Goal: Task Accomplishment & Management: Manage account settings

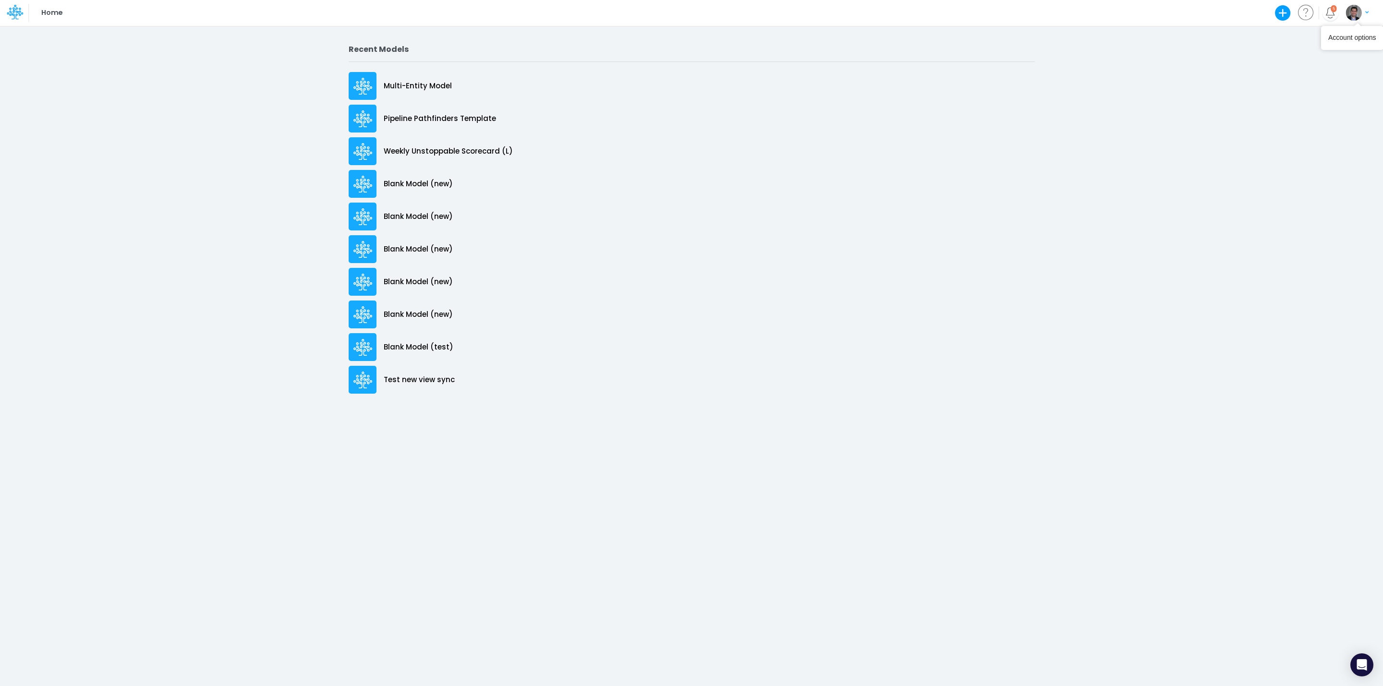
click at [1352, 10] on img "button" at bounding box center [1354, 13] width 16 height 16
click at [1291, 32] on button "My profile settings" at bounding box center [1318, 34] width 103 height 15
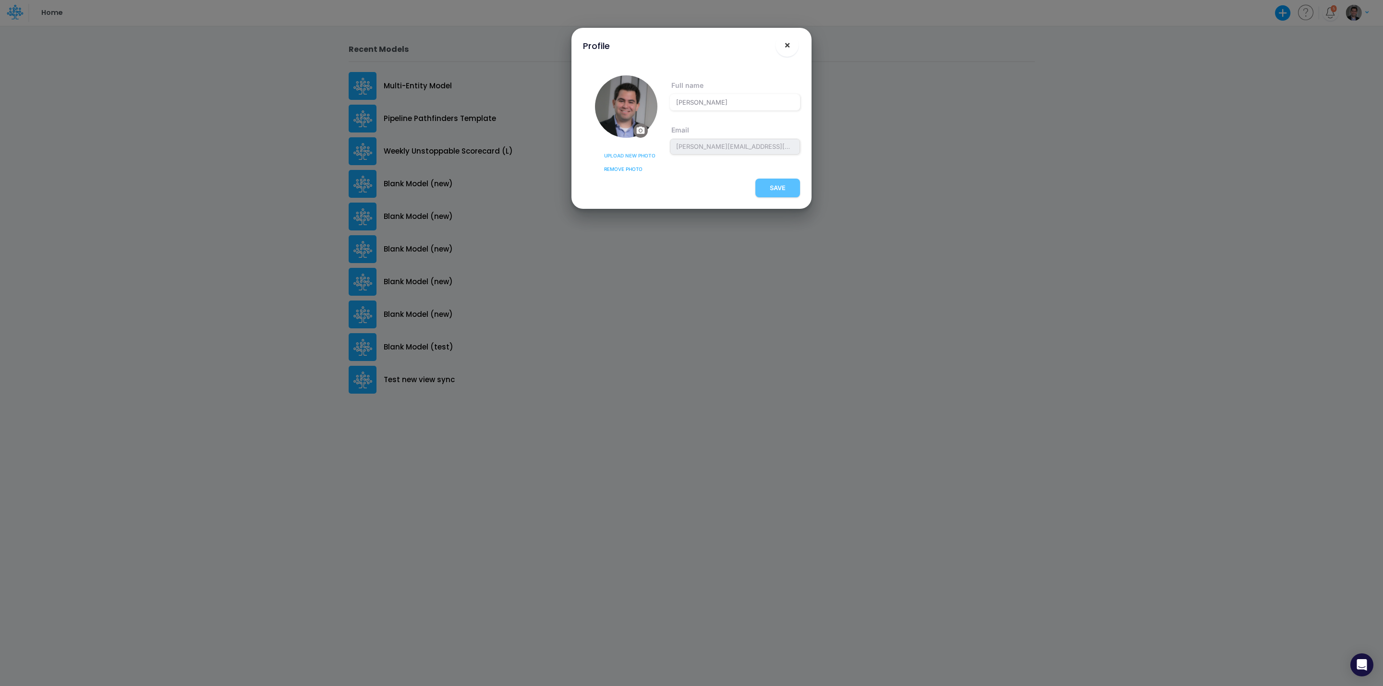
click at [789, 36] on button "×" at bounding box center [787, 45] width 23 height 23
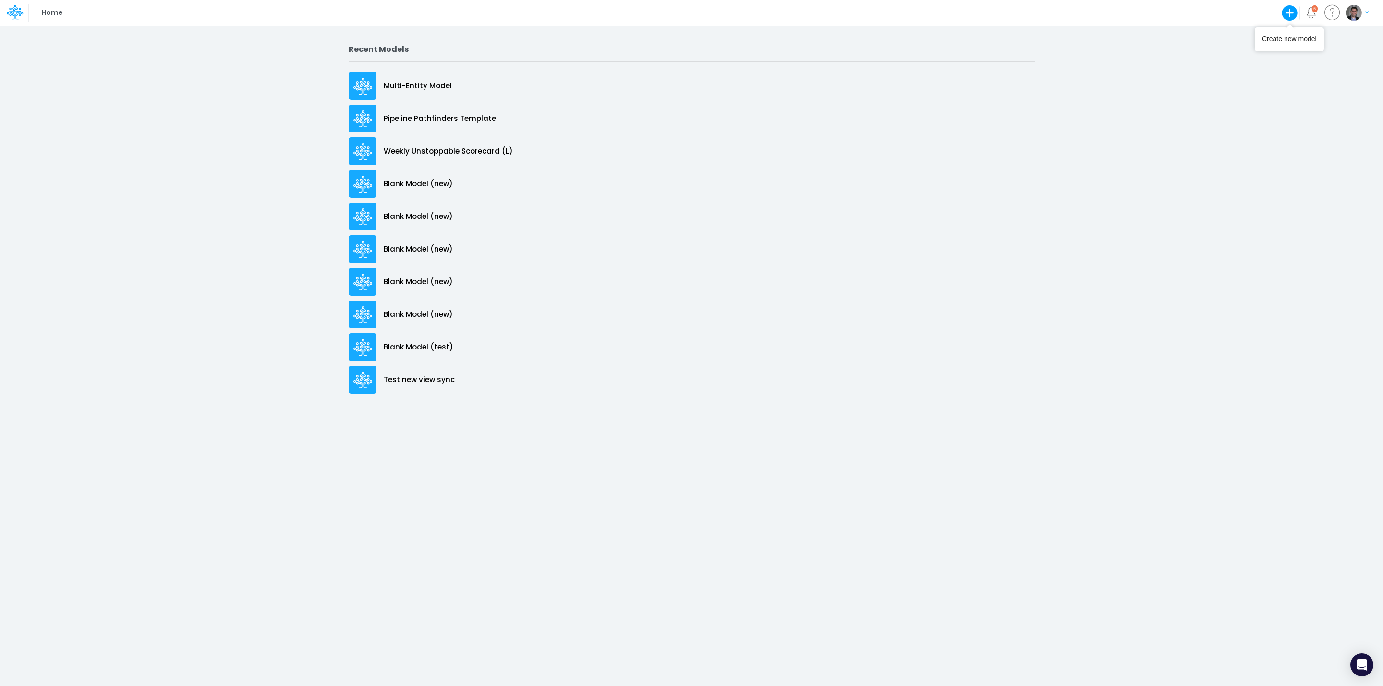
click at [1291, 13] on icon "button" at bounding box center [1289, 12] width 19 height 19
click at [1173, 50] on button "Blank Model" at bounding box center [1209, 51] width 177 height 15
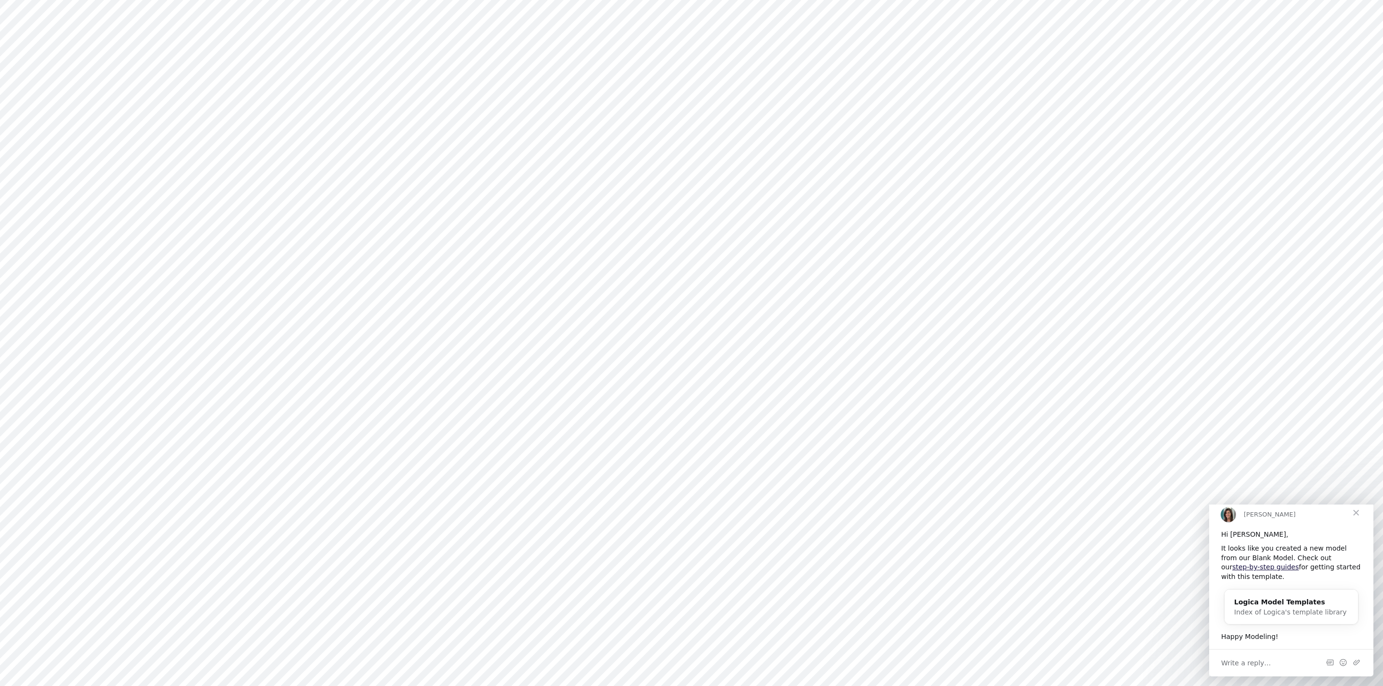
type input "0"
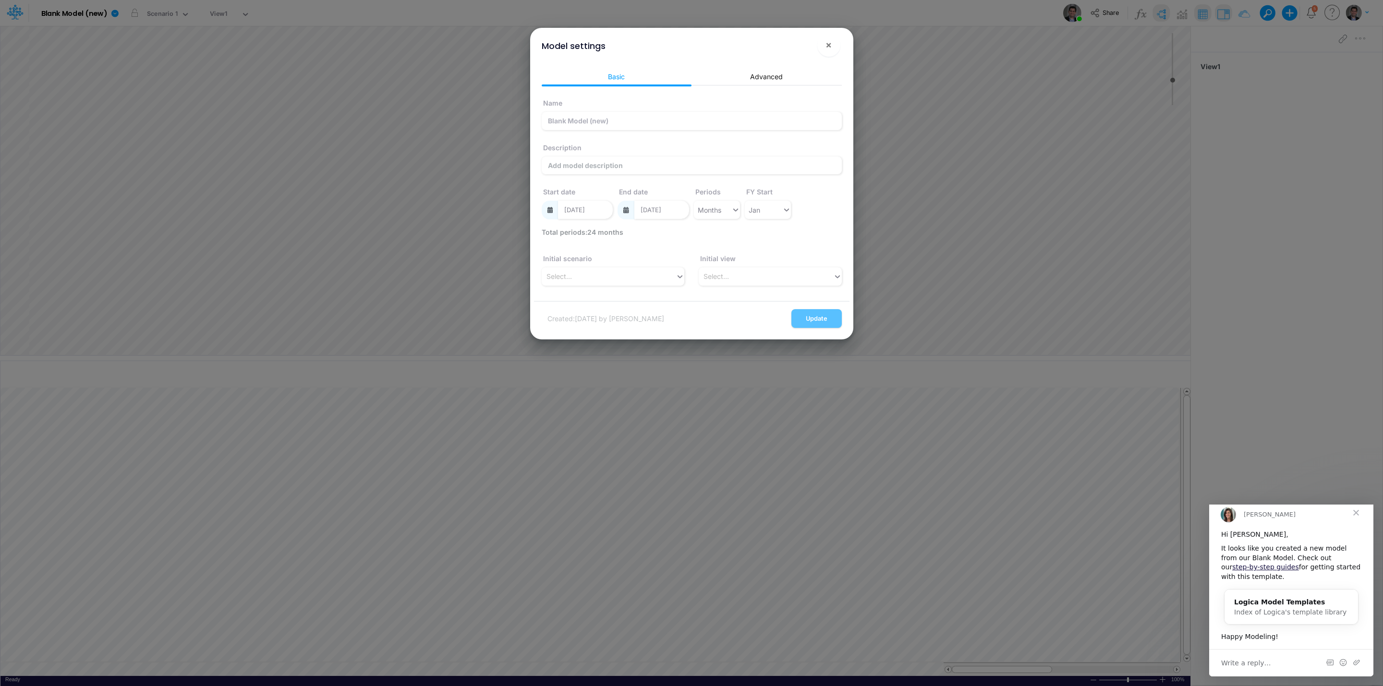
click at [1352, 523] on span "Close" at bounding box center [1356, 513] width 35 height 35
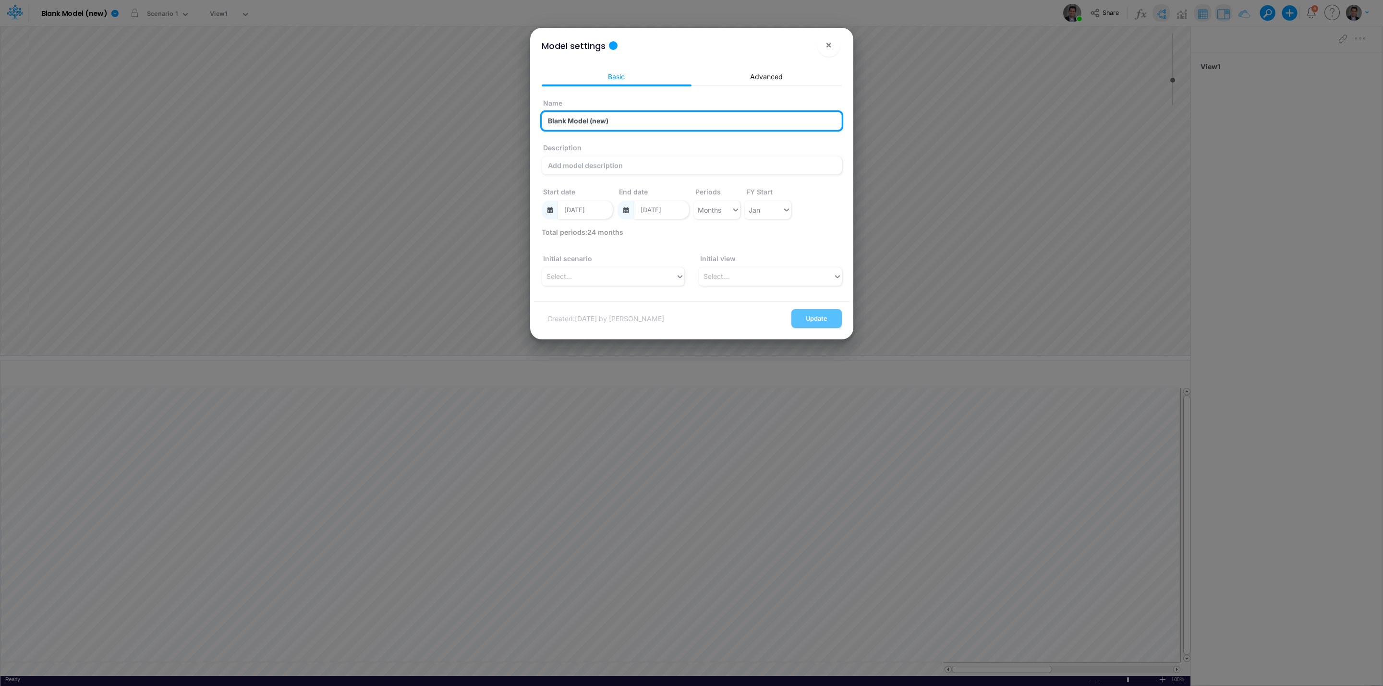
click at [601, 124] on input "Blank Model (new)" at bounding box center [692, 121] width 300 height 18
type input "Blank Model (test proforma)"
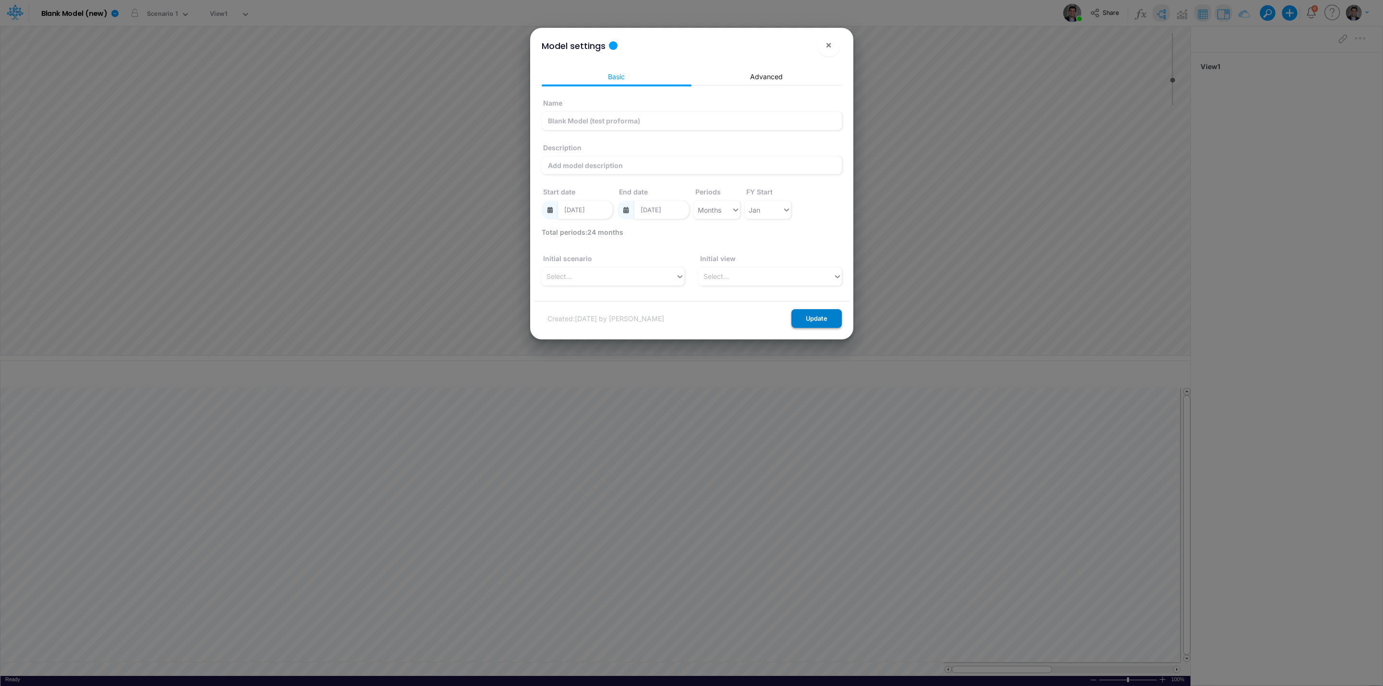
click at [820, 316] on button "Update" at bounding box center [816, 318] width 50 height 19
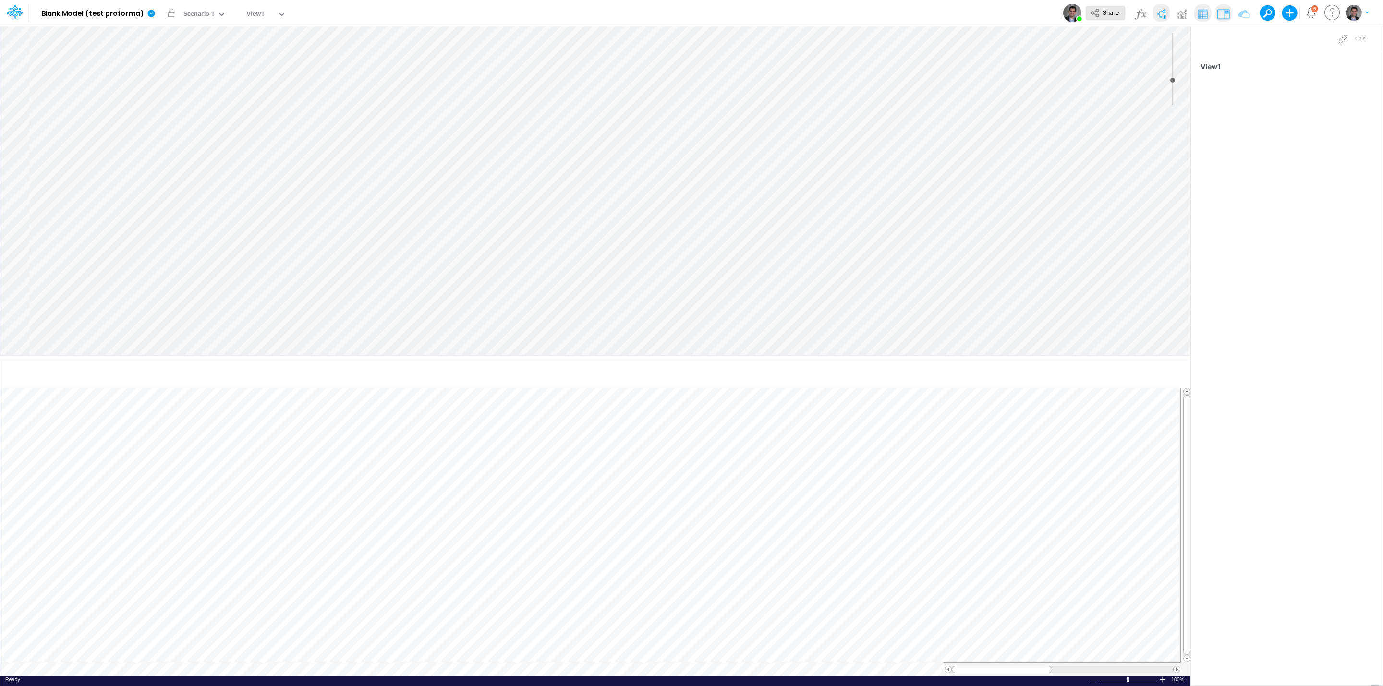
click at [1105, 19] on button "Share" at bounding box center [1105, 13] width 40 height 15
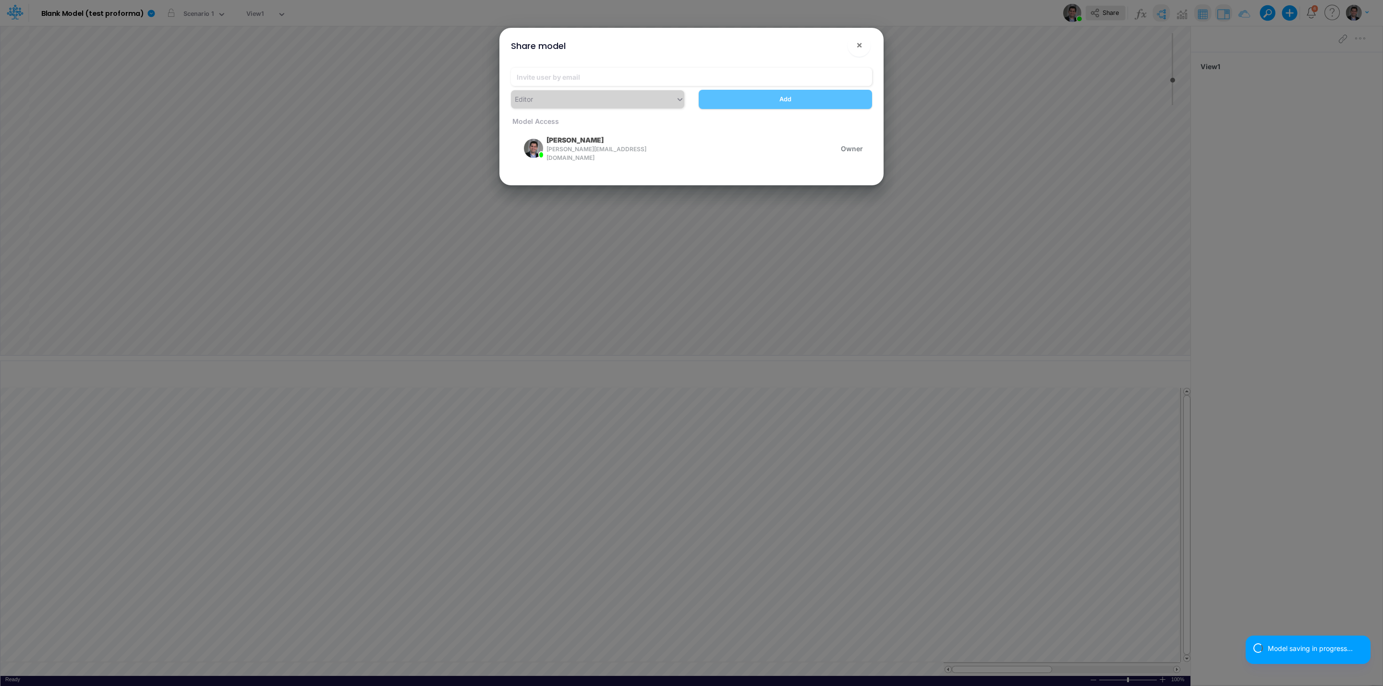
click at [1103, 14] on div "Share model × Editor Add Model Access Leandro S Castro leandro.castro@proforma.…" at bounding box center [691, 343] width 1383 height 686
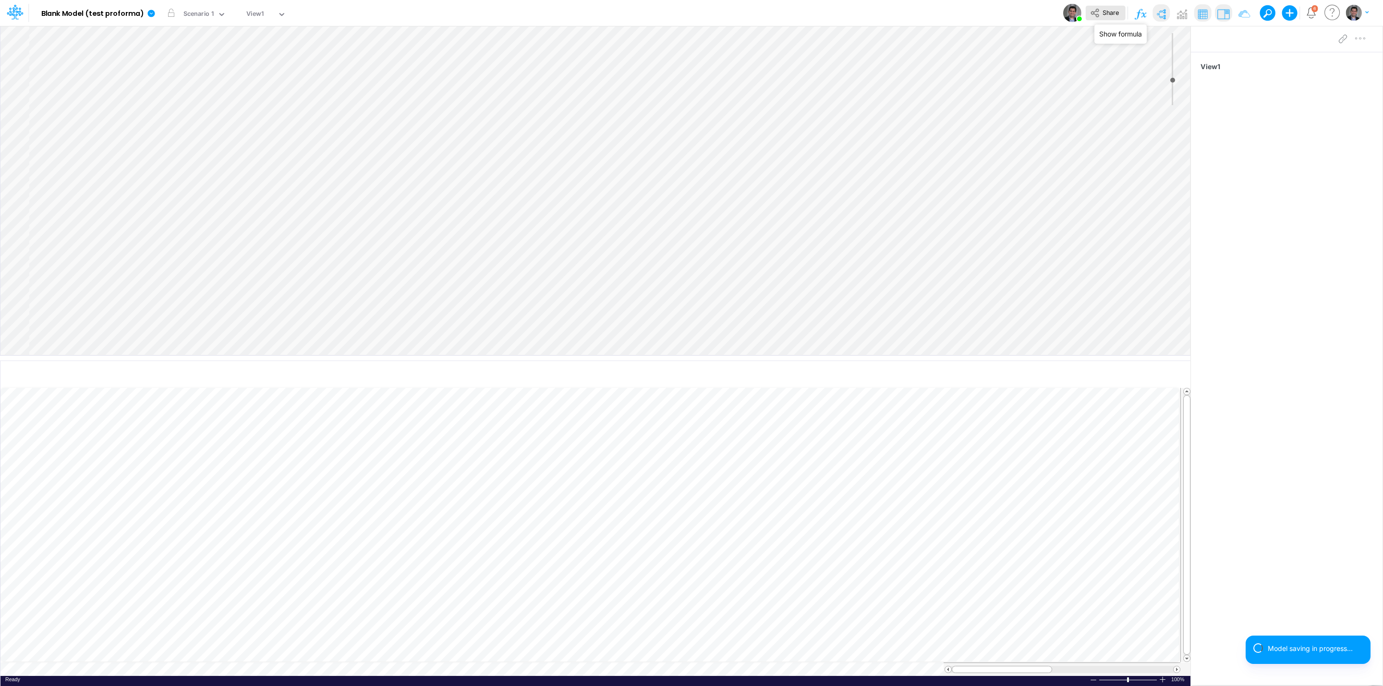
click at [1111, 12] on span "Share" at bounding box center [1111, 12] width 16 height 7
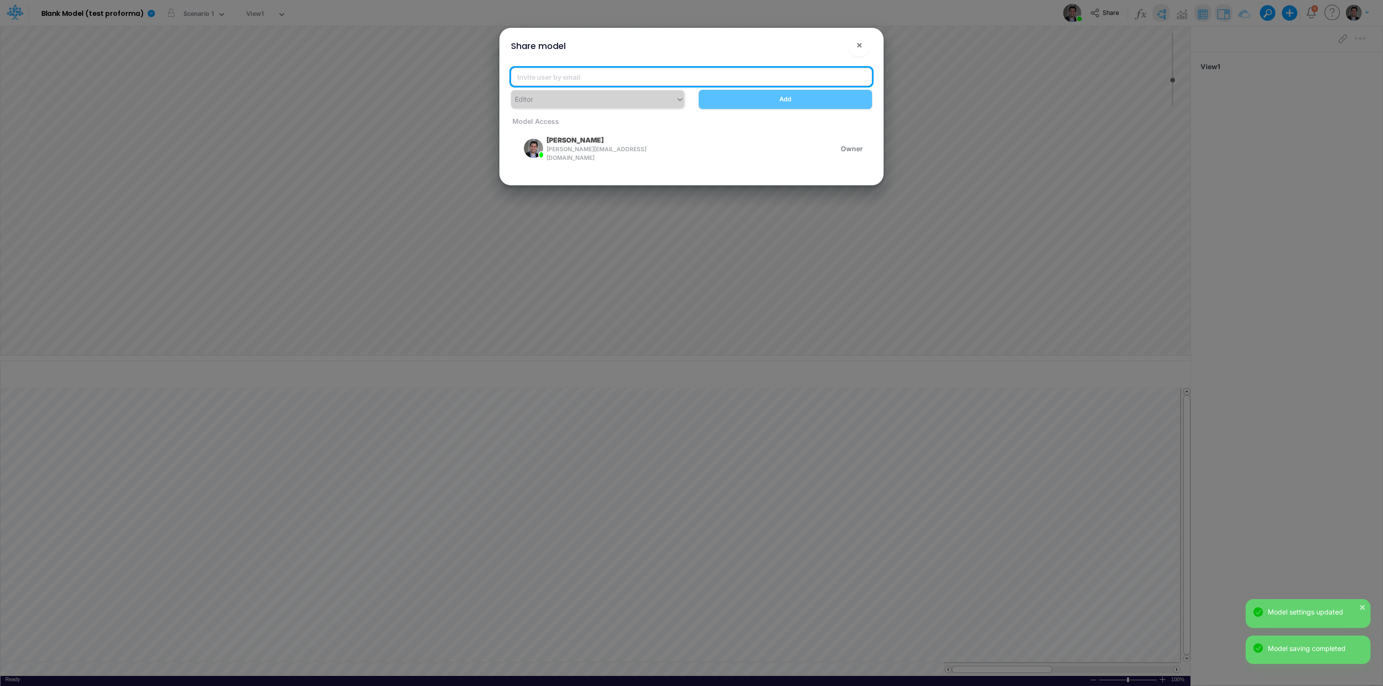
click at [695, 78] on input "email" at bounding box center [691, 77] width 361 height 18
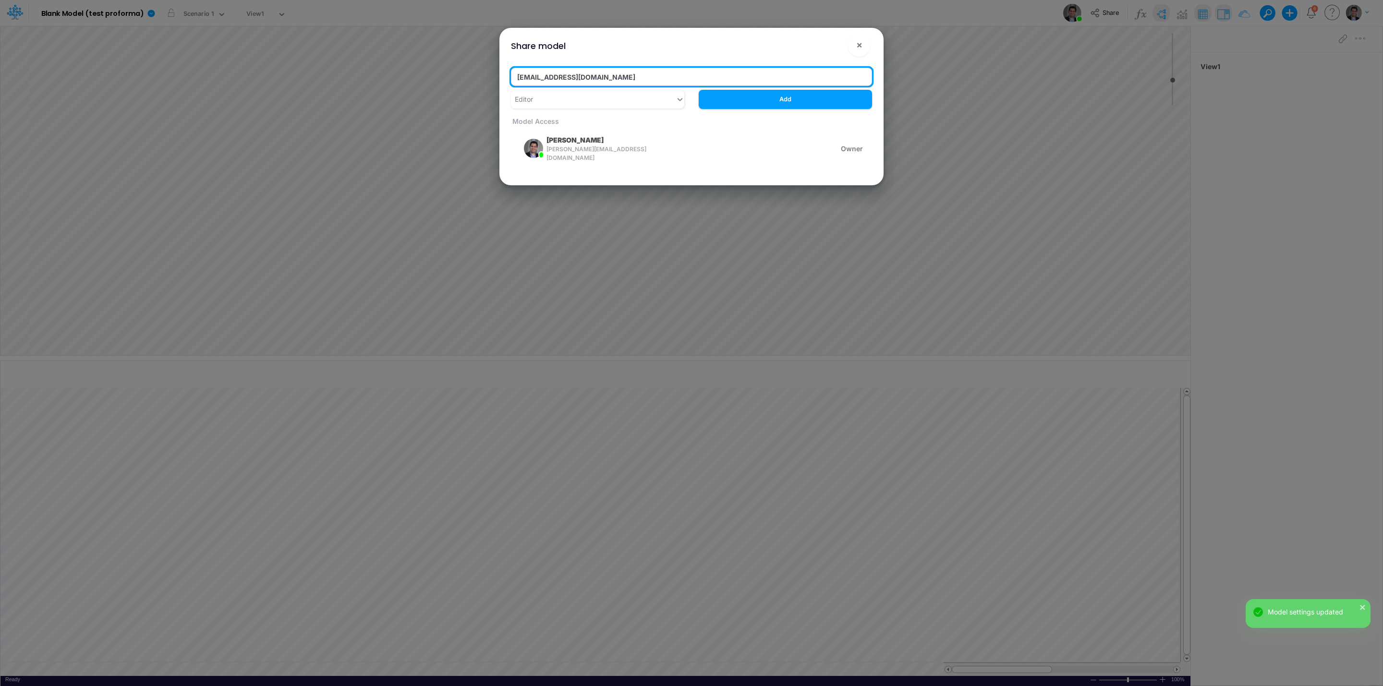
drag, startPoint x: 566, startPoint y: 78, endPoint x: 810, endPoint y: 78, distance: 243.5
click at [566, 78] on input "thiago.fraxe@logica.cloud" at bounding box center [691, 77] width 361 height 18
type input "cariss.acastro@proforma.io"
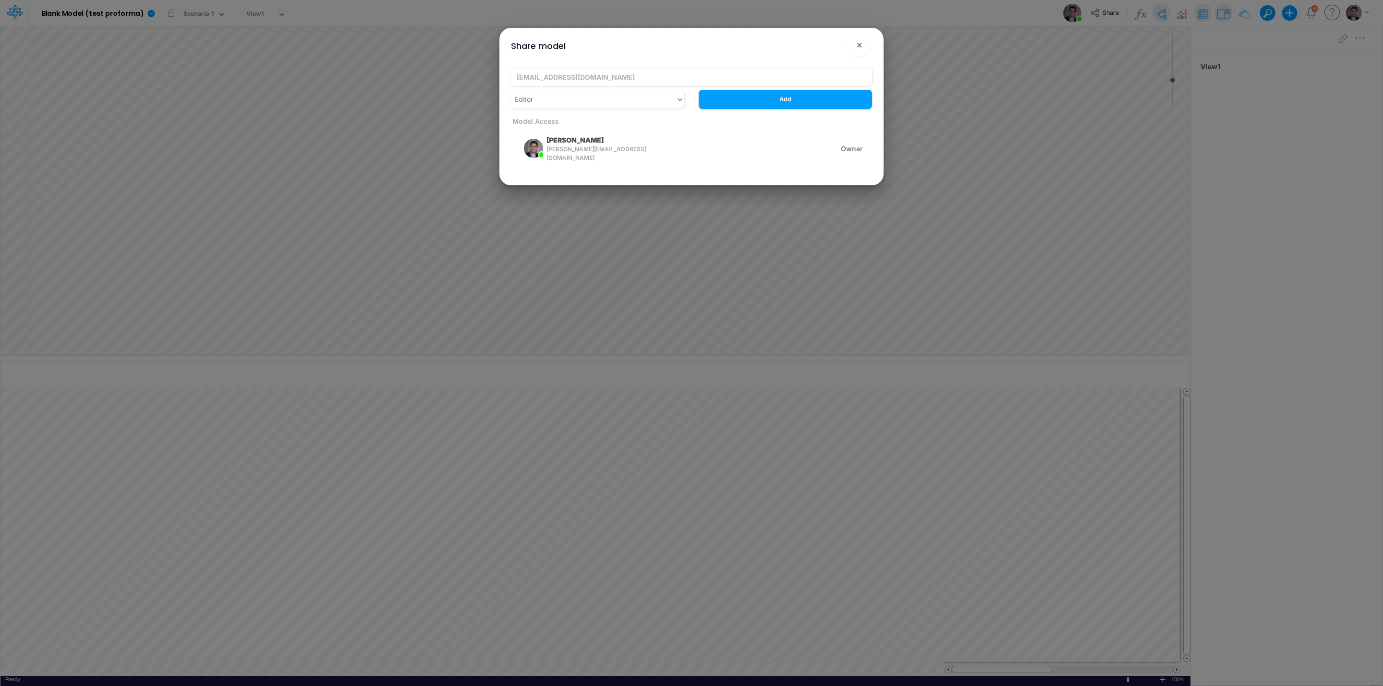
click at [809, 109] on div "cariss.acastro@proforma.io Editor Add Model Access Leandro S Castro leandro.cas…" at bounding box center [691, 122] width 376 height 125
click at [809, 98] on button "Add" at bounding box center [785, 99] width 173 height 19
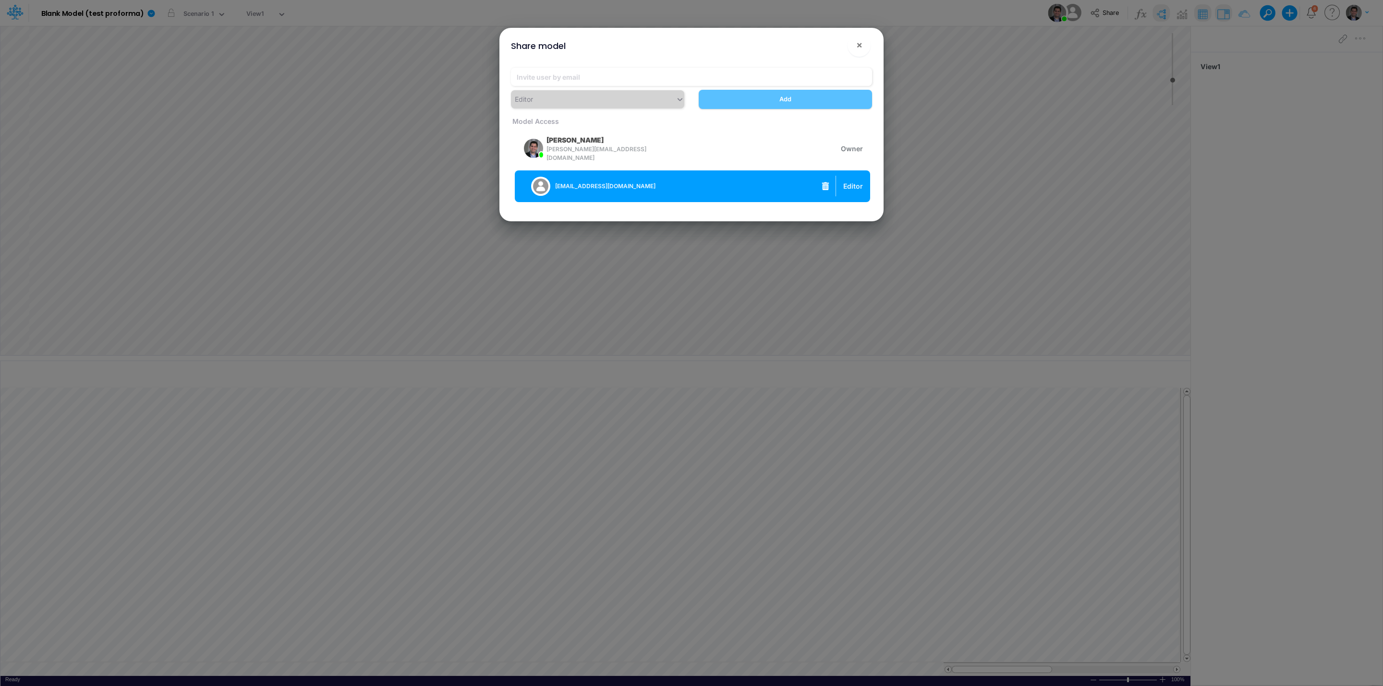
click at [827, 182] on icon "button" at bounding box center [825, 186] width 7 height 8
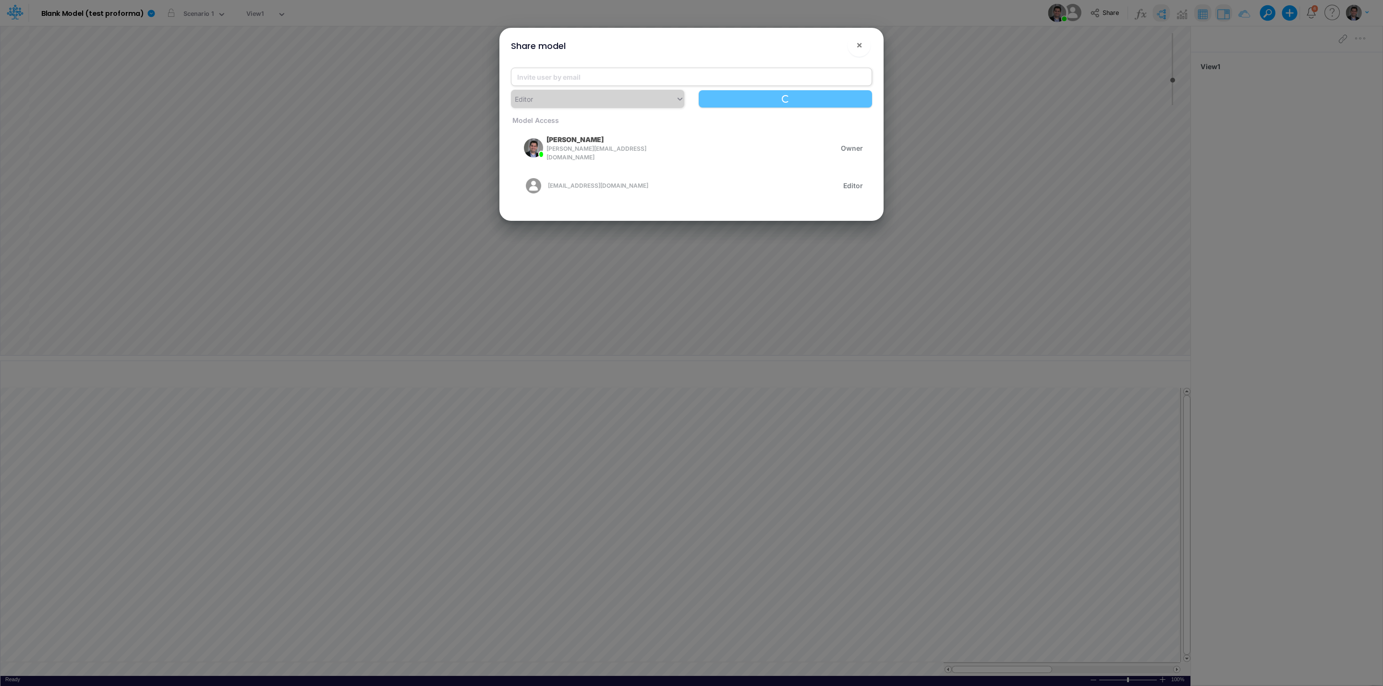
drag, startPoint x: 627, startPoint y: 61, endPoint x: 624, endPoint y: 68, distance: 7.8
click at [627, 61] on div "Editor Loading... Model Access Leandro S Castro leandro.castro@proforma.io Owne…" at bounding box center [691, 140] width 376 height 161
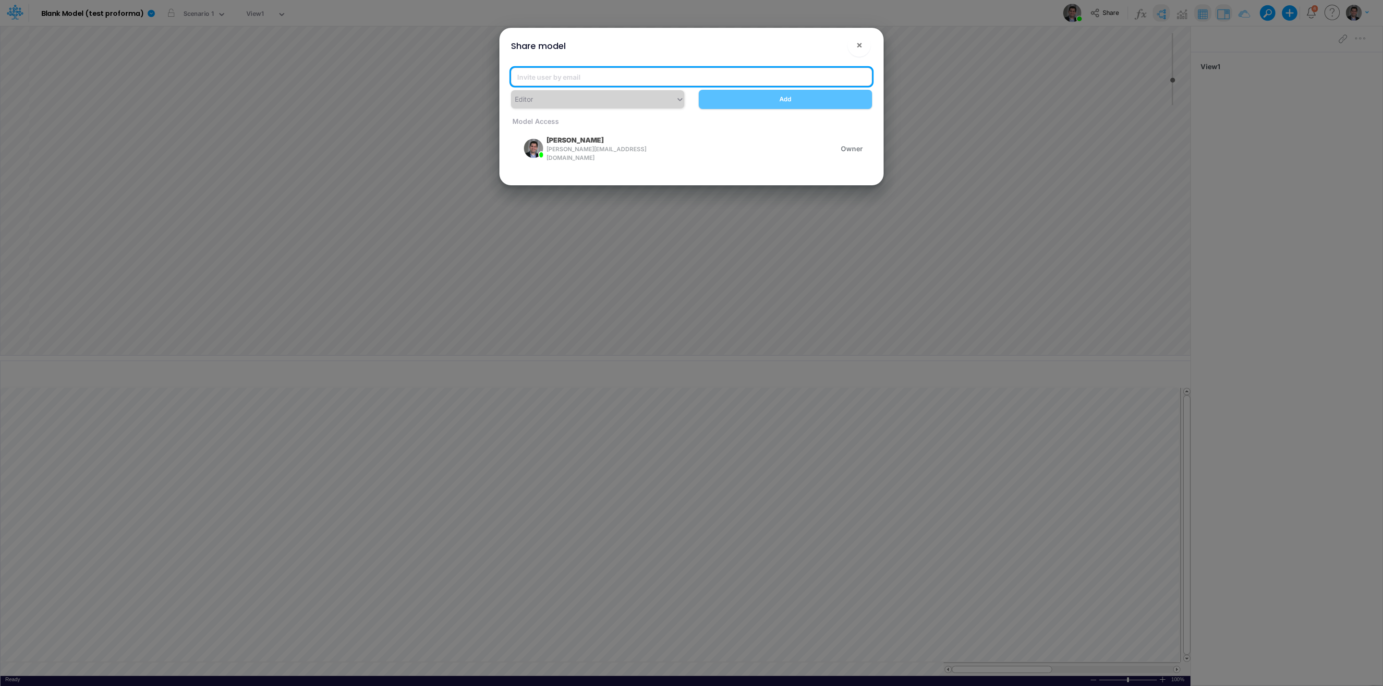
click at [623, 73] on input "email" at bounding box center [691, 77] width 361 height 18
paste input "thiago.fraxe@proforma.io"
type input "carissa.castro@proforma.io"
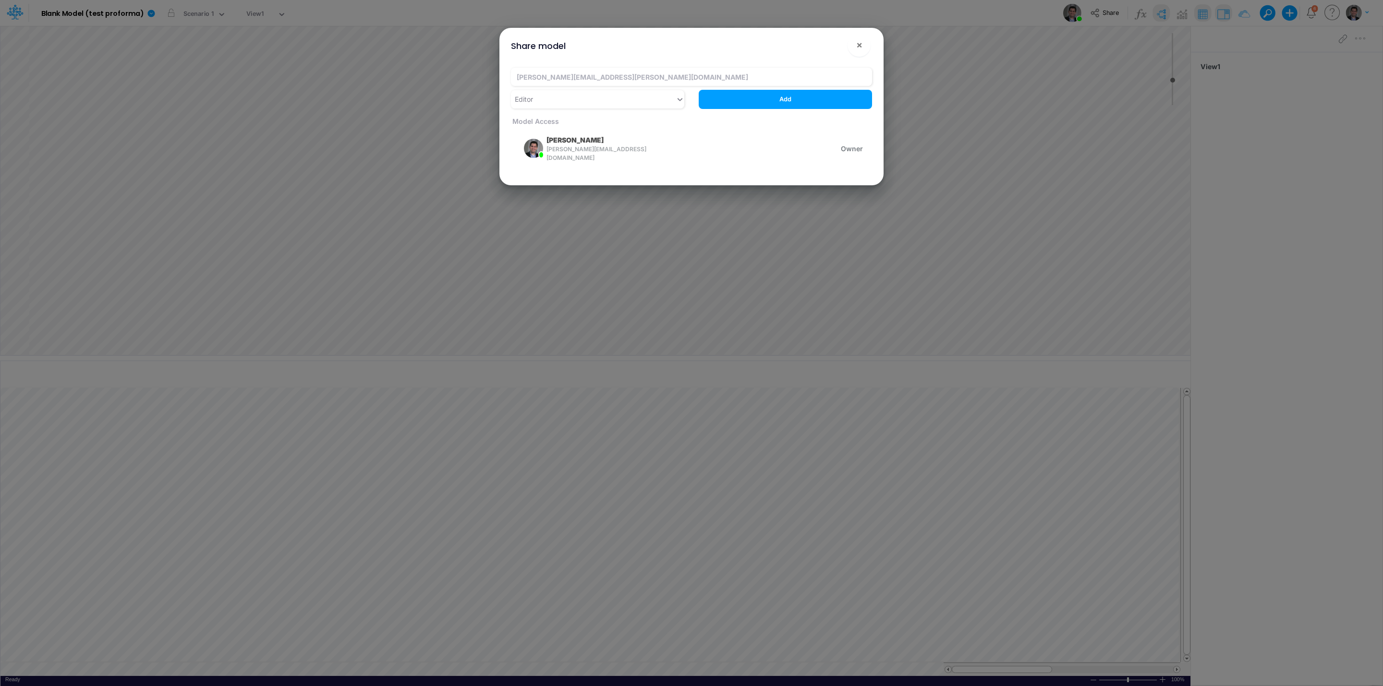
click at [786, 97] on button "Add" at bounding box center [785, 99] width 173 height 19
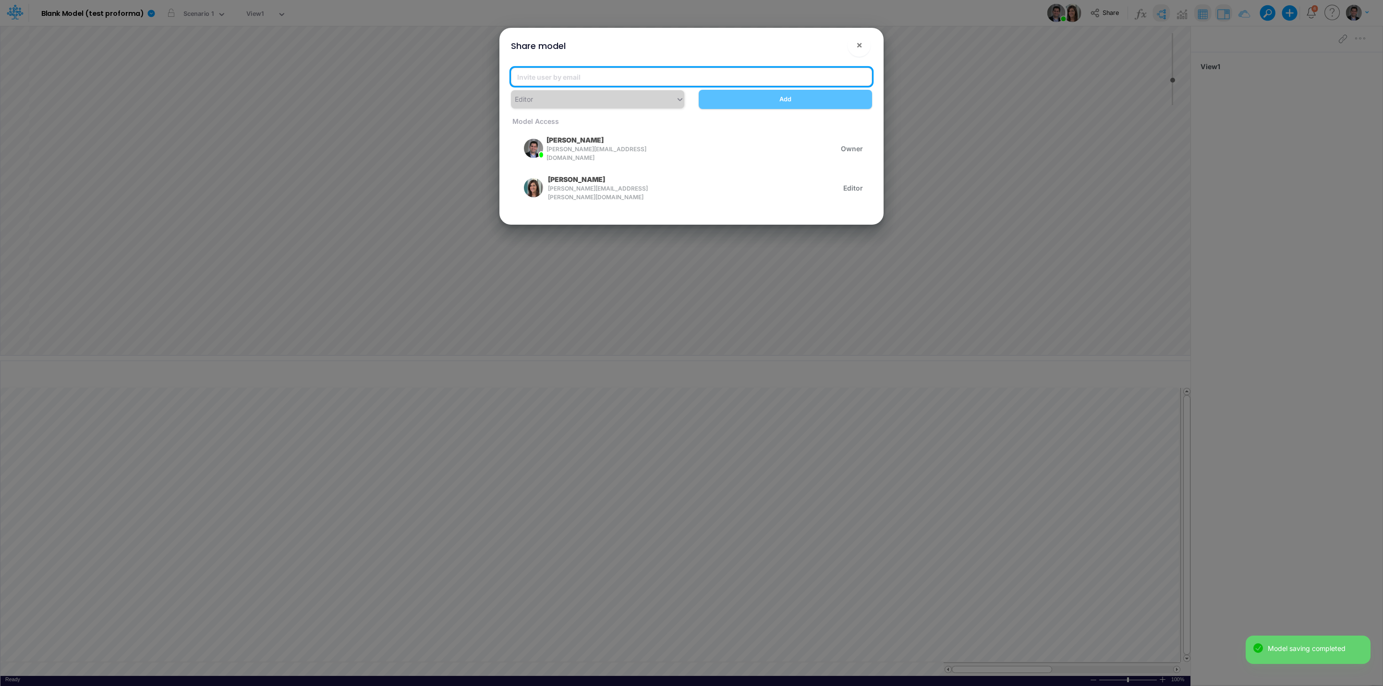
click at [643, 76] on input "email" at bounding box center [691, 77] width 361 height 18
paste input "thiago.fraxe@proforma.io"
type input "thiago.fraxe@proforma.io"
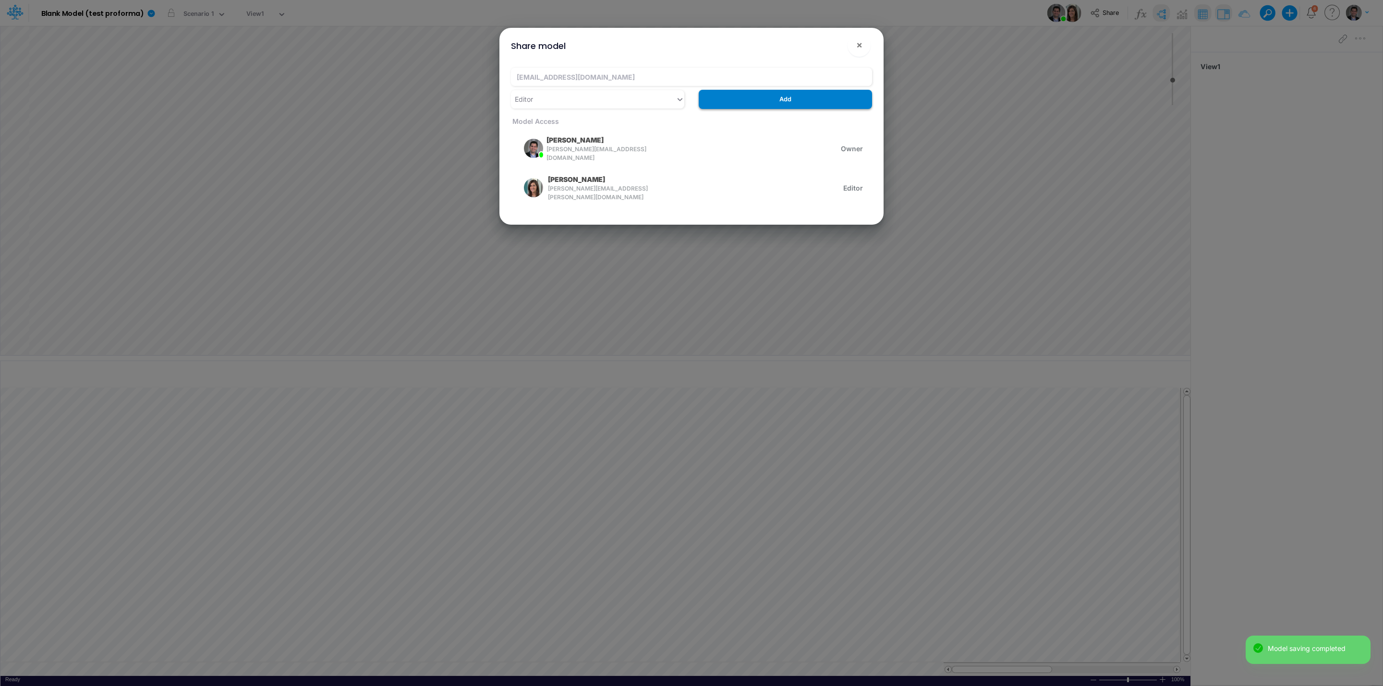
click at [788, 101] on button "Add" at bounding box center [785, 99] width 173 height 19
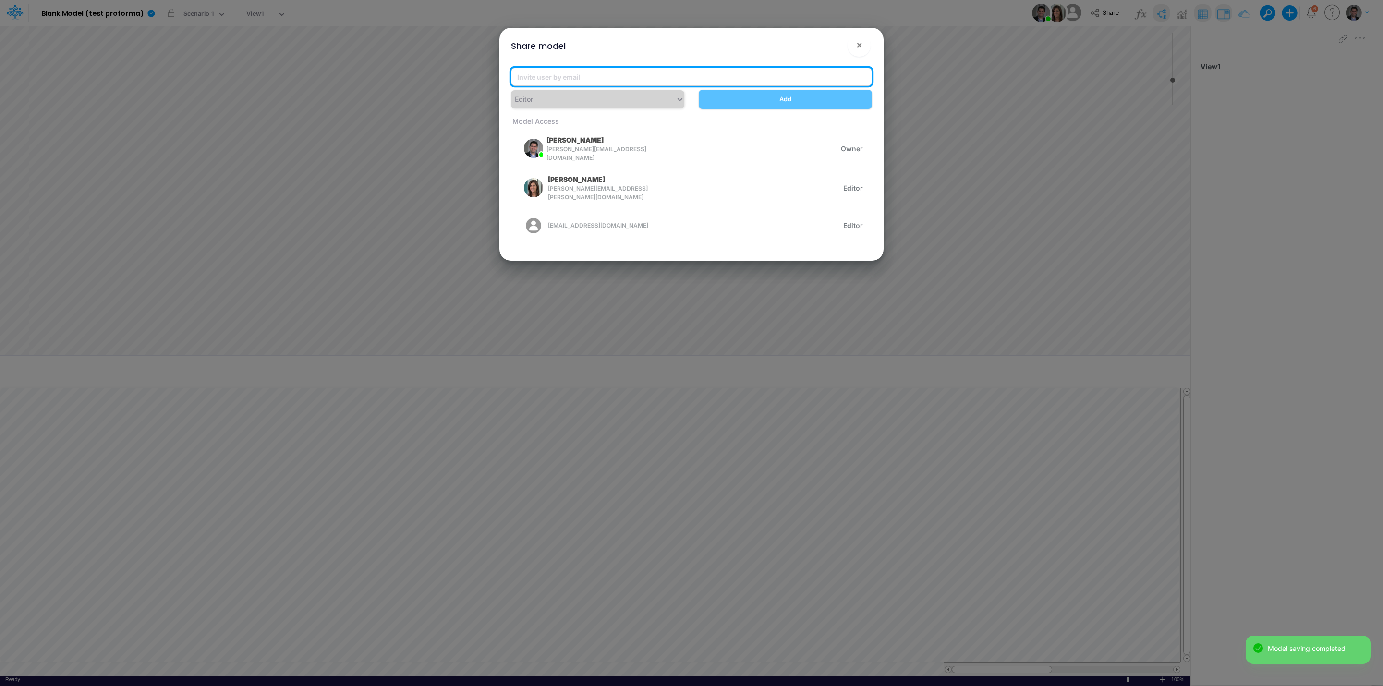
click at [619, 69] on input "email" at bounding box center [691, 77] width 361 height 18
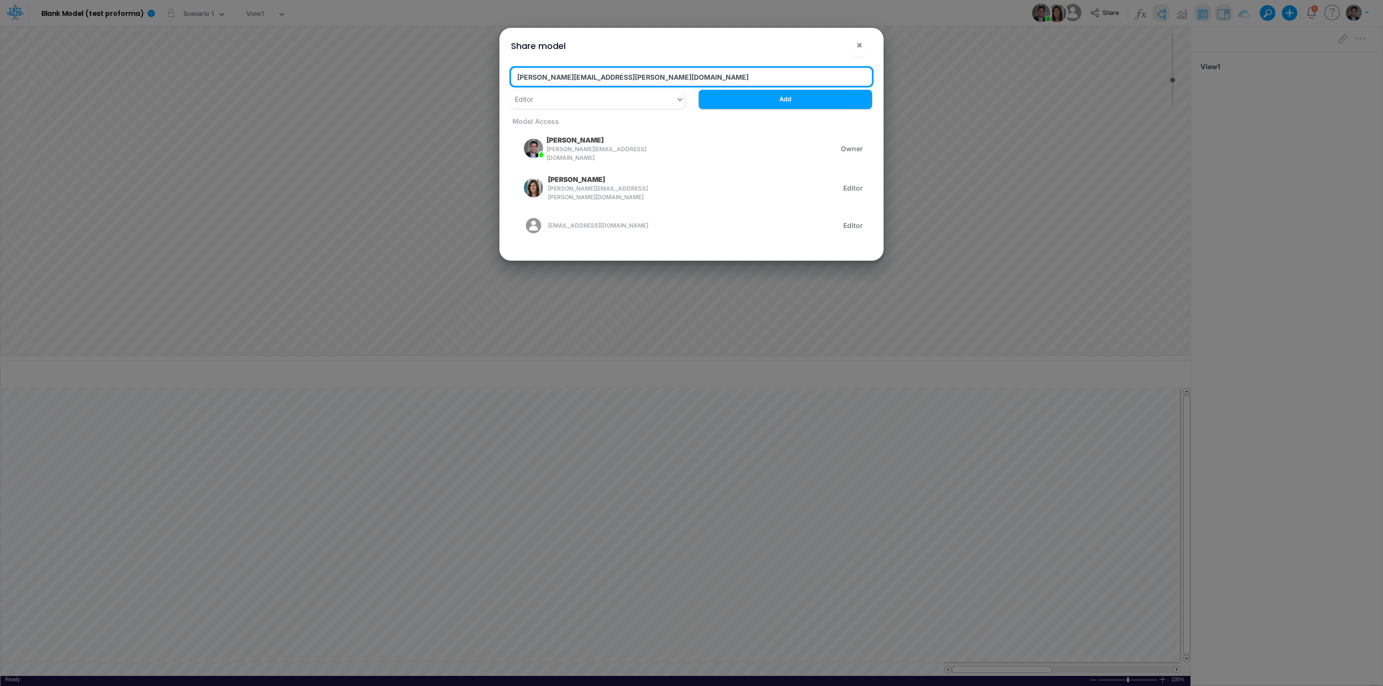
click at [651, 68] on input "victor.castro@logica.cloud" at bounding box center [691, 77] width 361 height 18
paste input "thiago.fraxe@proforma.io"
click at [655, 68] on input "victor.castro@proforma.io" at bounding box center [691, 77] width 361 height 18
type input "victor.castro@proforma.io"
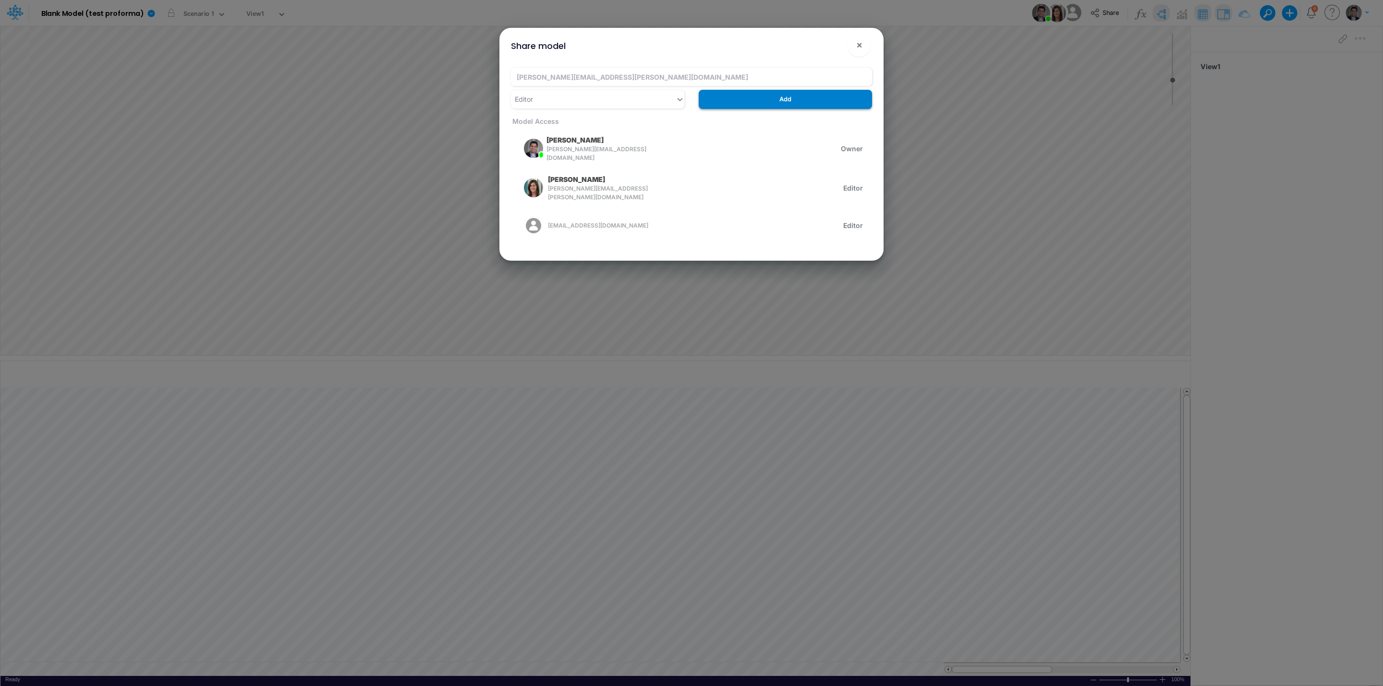
click at [753, 91] on button "Add" at bounding box center [785, 99] width 173 height 19
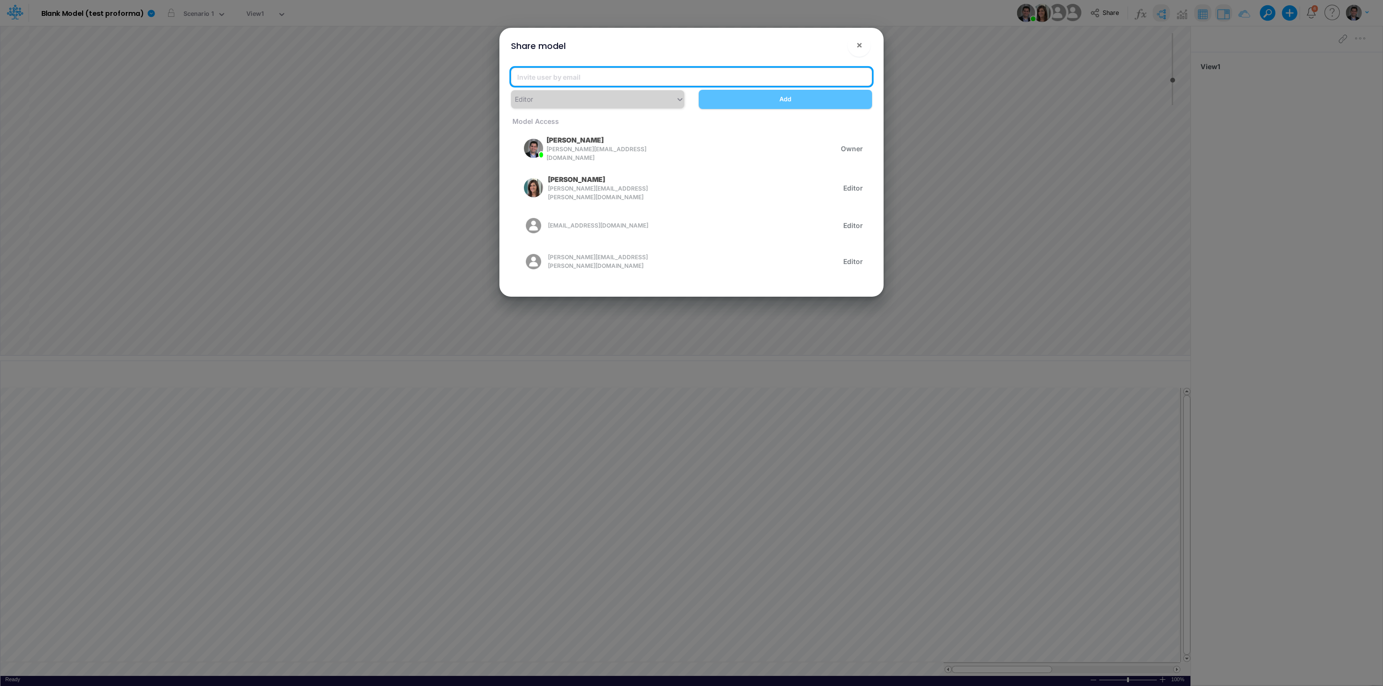
click at [643, 77] on input "email" at bounding box center [691, 77] width 361 height 18
paste input "thiago.fraxe@proforma.io"
click at [559, 71] on input "thiago.fraxe@proforma.io" at bounding box center [691, 77] width 361 height 18
type input "leandro.castro+pf_test@proforma.io"
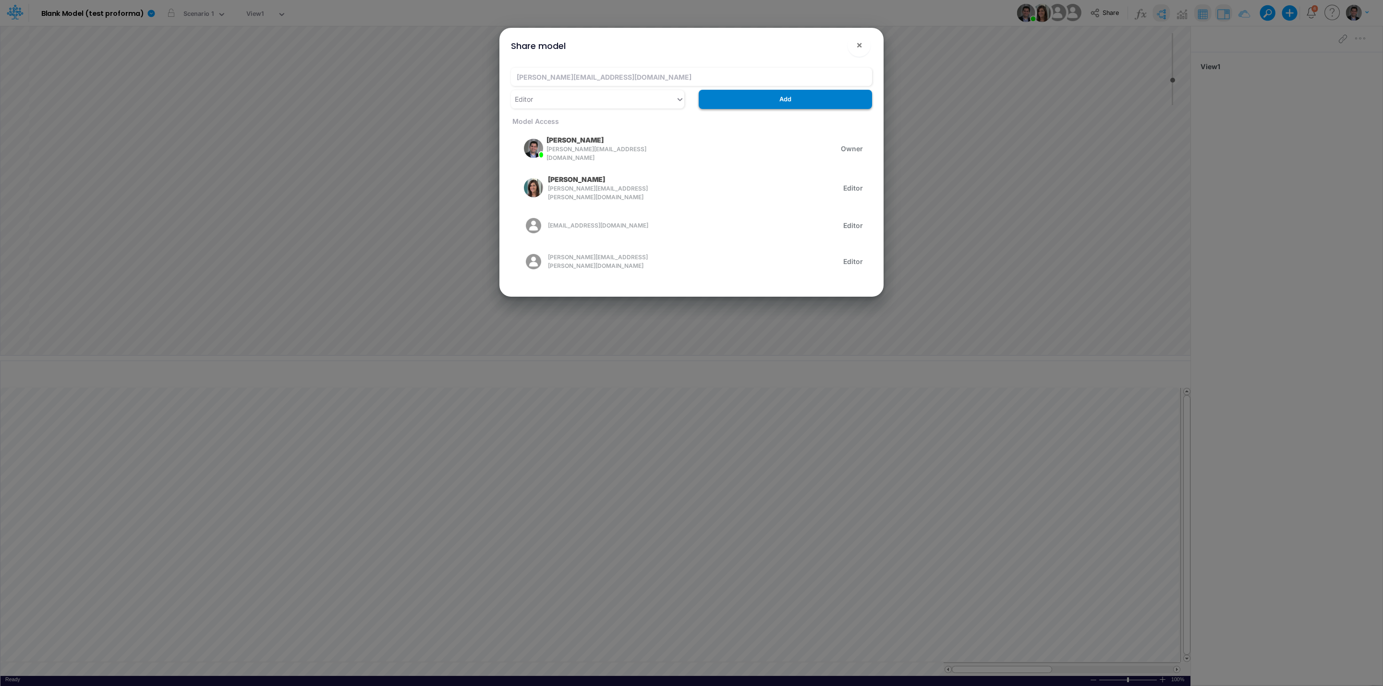
click at [732, 98] on button "Add" at bounding box center [785, 99] width 173 height 19
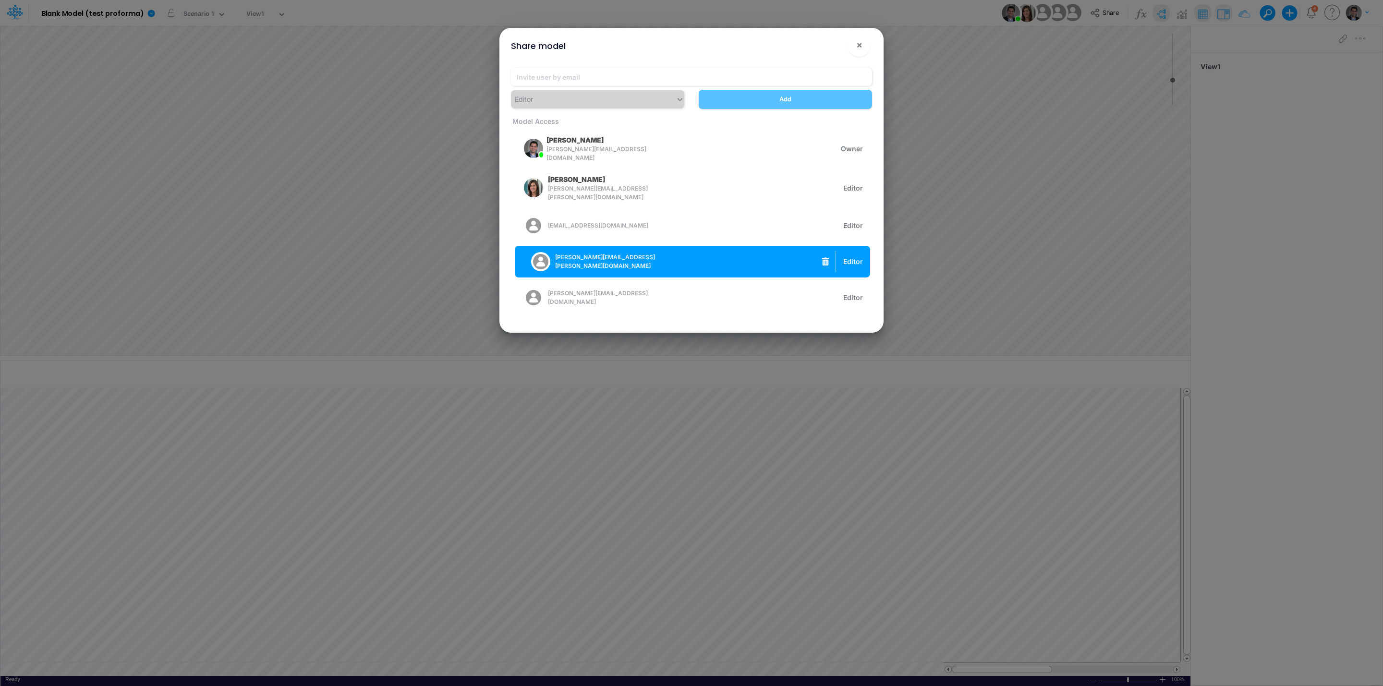
click at [823, 257] on icon "button" at bounding box center [825, 261] width 7 height 8
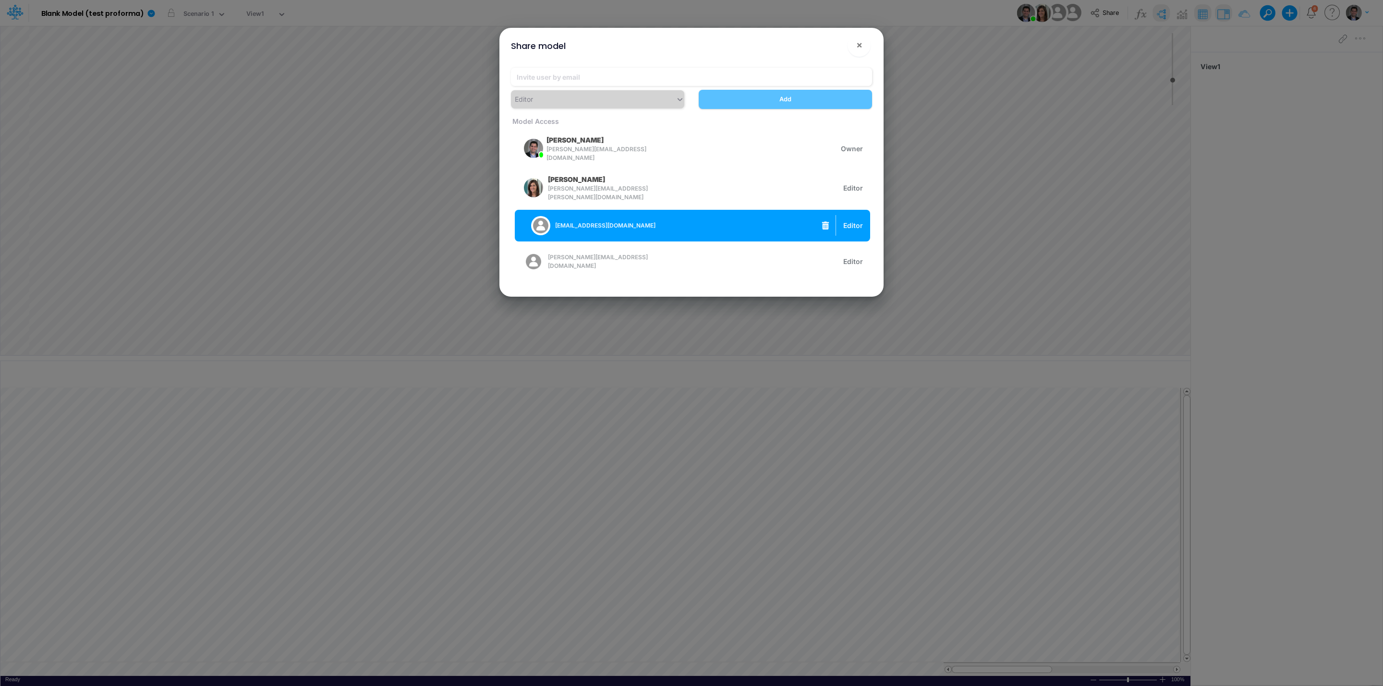
click at [825, 221] on icon "button" at bounding box center [825, 225] width 7 height 8
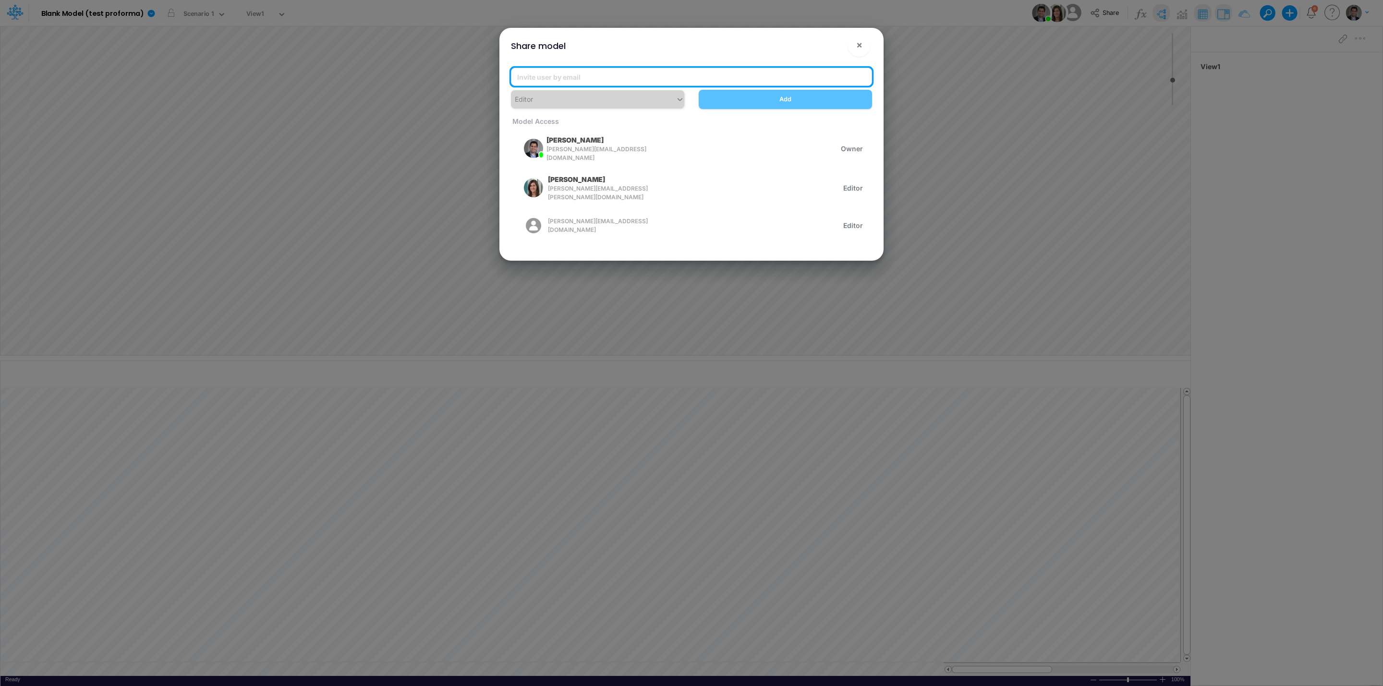
click at [571, 77] on input "email" at bounding box center [691, 77] width 361 height 18
drag, startPoint x: 568, startPoint y: 76, endPoint x: 578, endPoint y: 76, distance: 10.1
click at [568, 76] on input "thiago.fraxe@logica.cloud" at bounding box center [691, 77] width 361 height 18
type input "thiago.fraxe+proforma@logica.cloud"
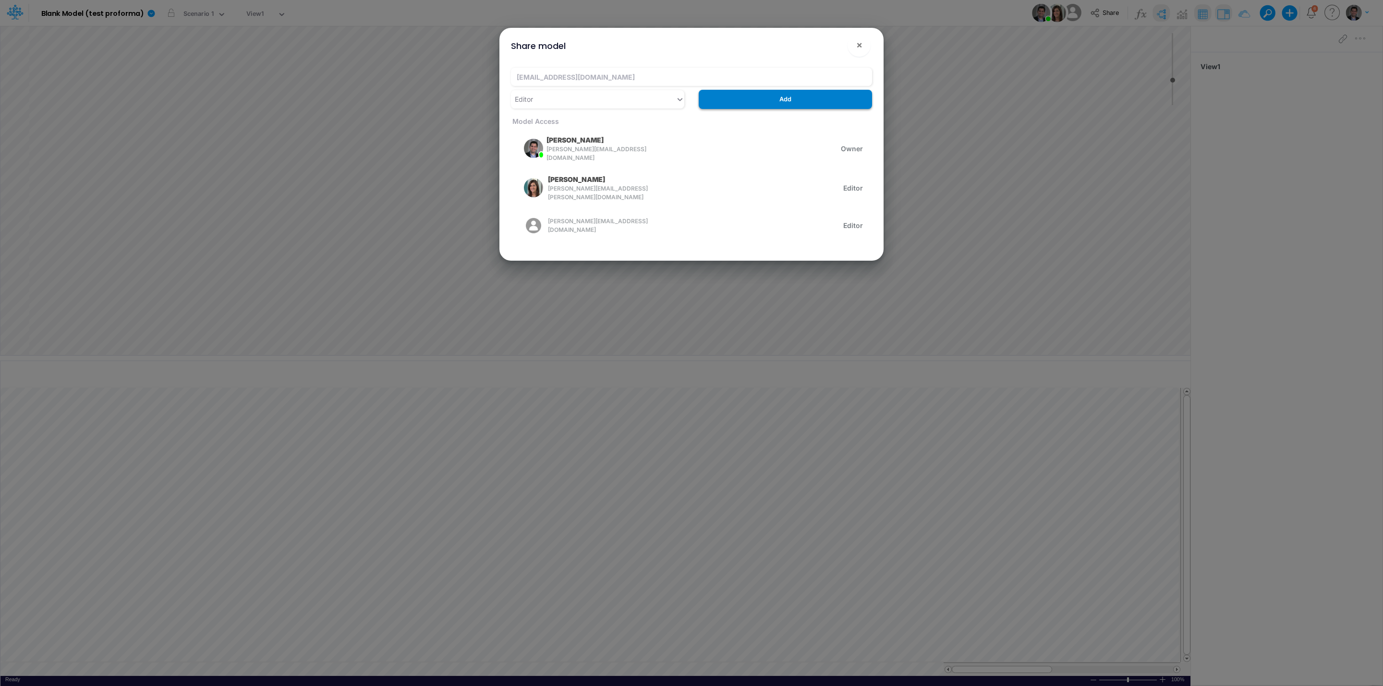
click at [794, 99] on button "Add" at bounding box center [785, 99] width 173 height 19
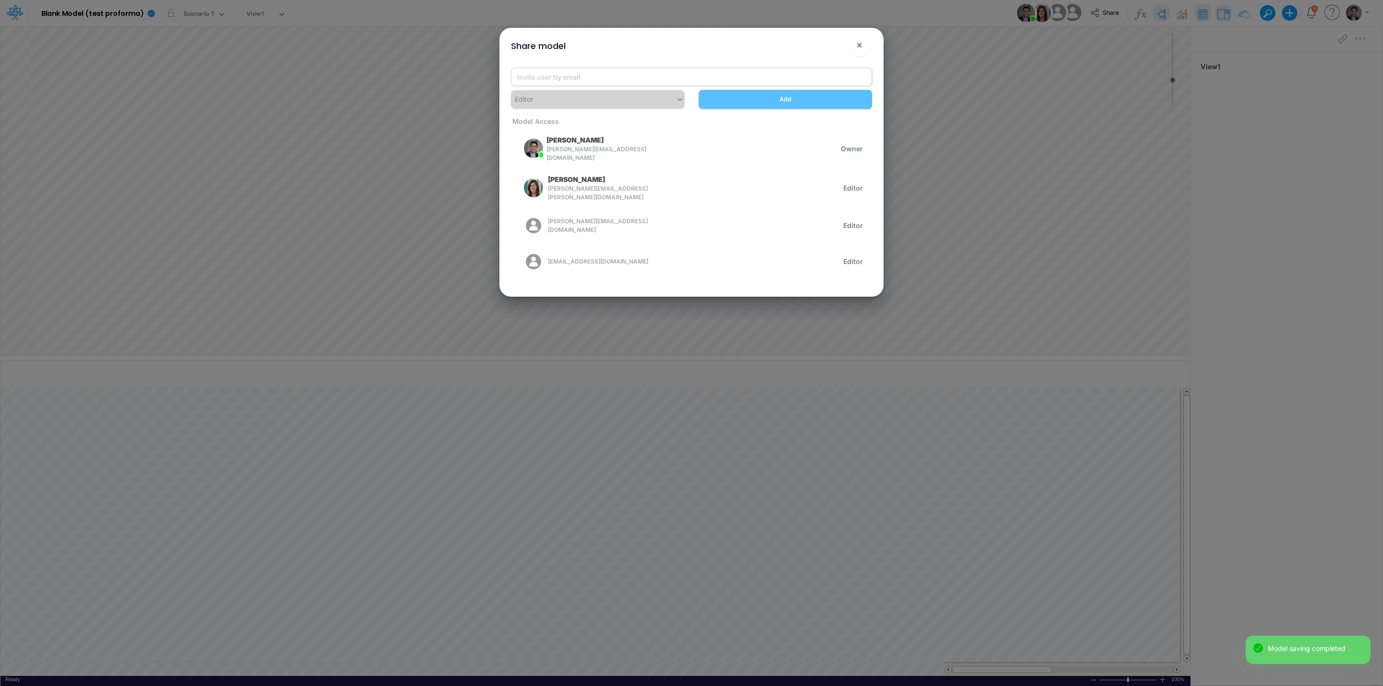
drag, startPoint x: 653, startPoint y: 64, endPoint x: 652, endPoint y: 71, distance: 7.3
click at [653, 68] on div "Editor Add Model Access Leandro S Castro leandro.castro@proforma.io Owner Caris…" at bounding box center [691, 178] width 376 height 237
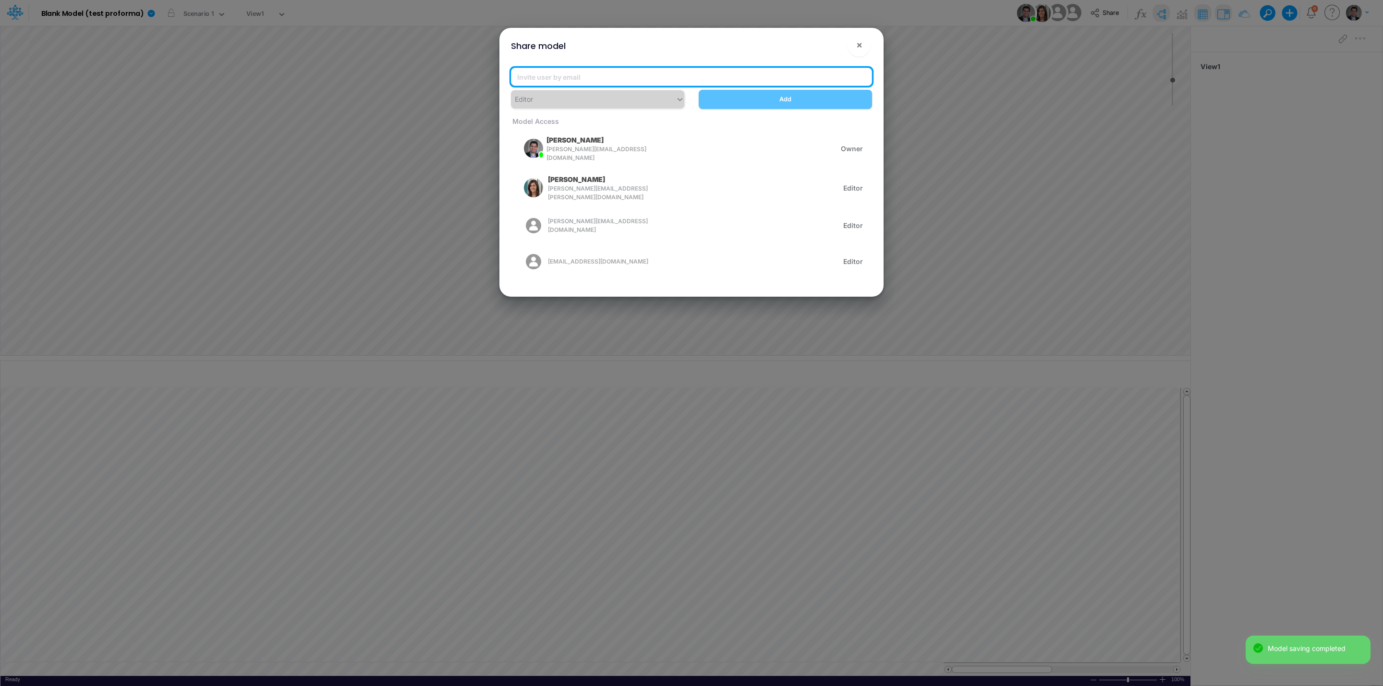
click at [652, 75] on input "email" at bounding box center [691, 77] width 361 height 18
paste input "thiago.fraxe+proforma@logica.cloud"
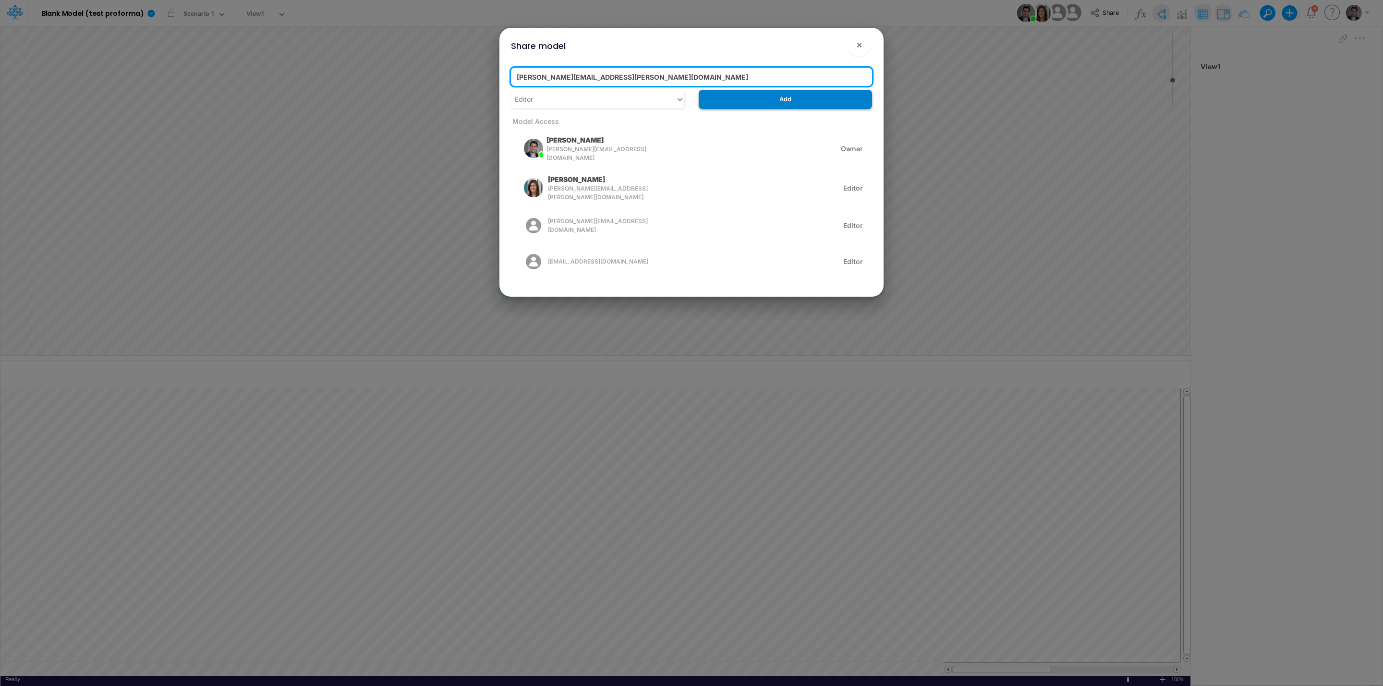
type input "victor.castro+proforma@logica.cloud"
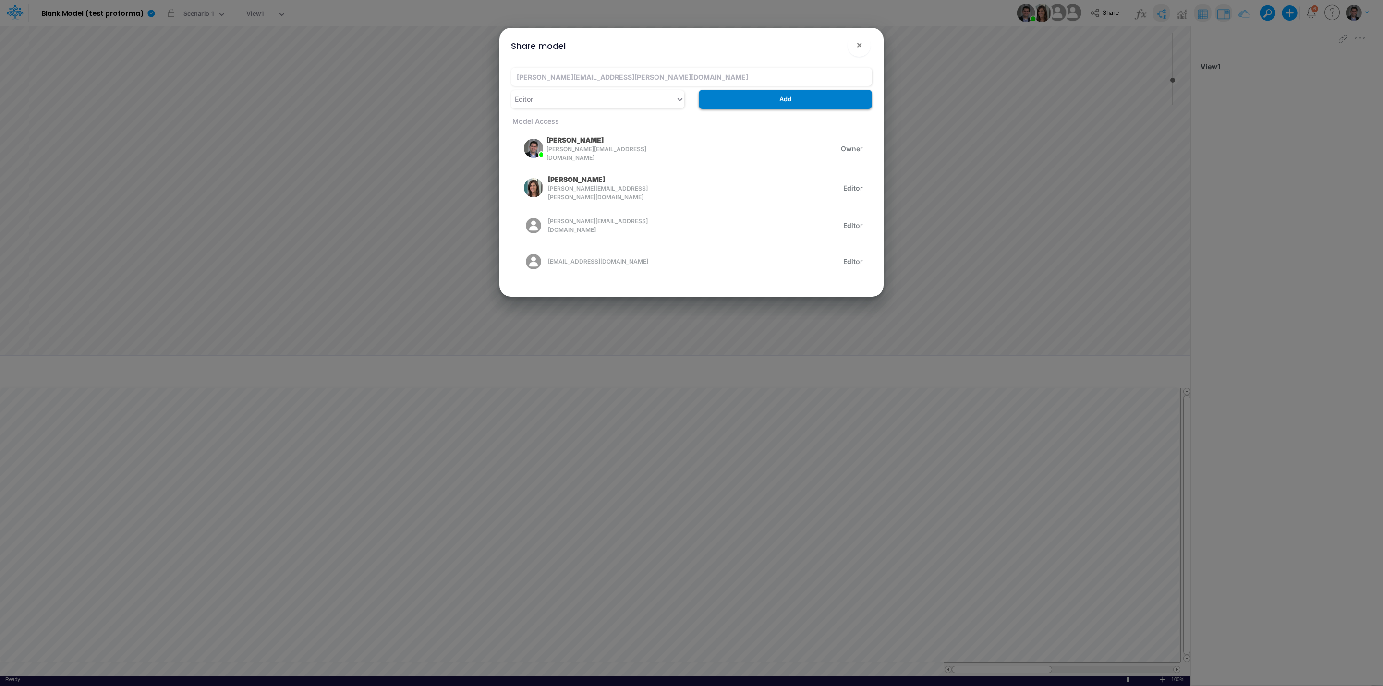
click at [813, 99] on button "Add" at bounding box center [785, 99] width 173 height 19
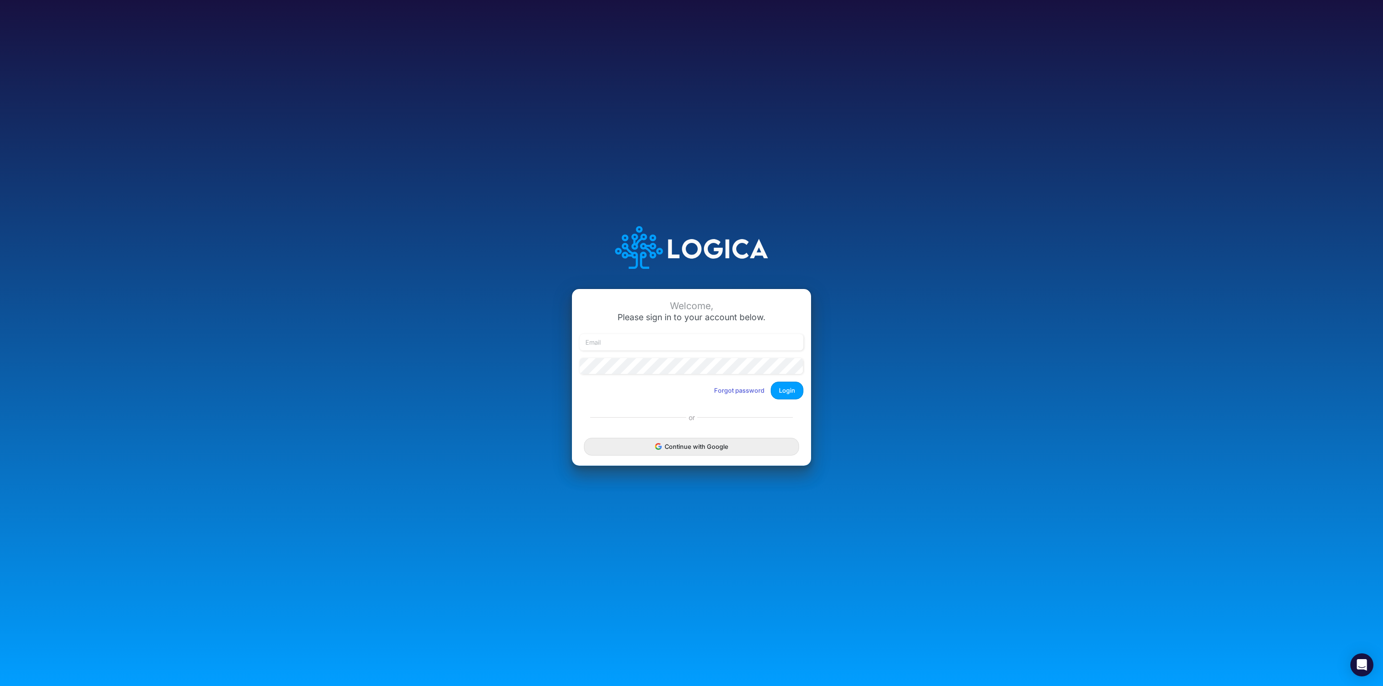
type input "[EMAIL_ADDRESS][PERSON_NAME][PERSON_NAME][DOMAIN_NAME]"
